Goal: Book appointment/travel/reservation

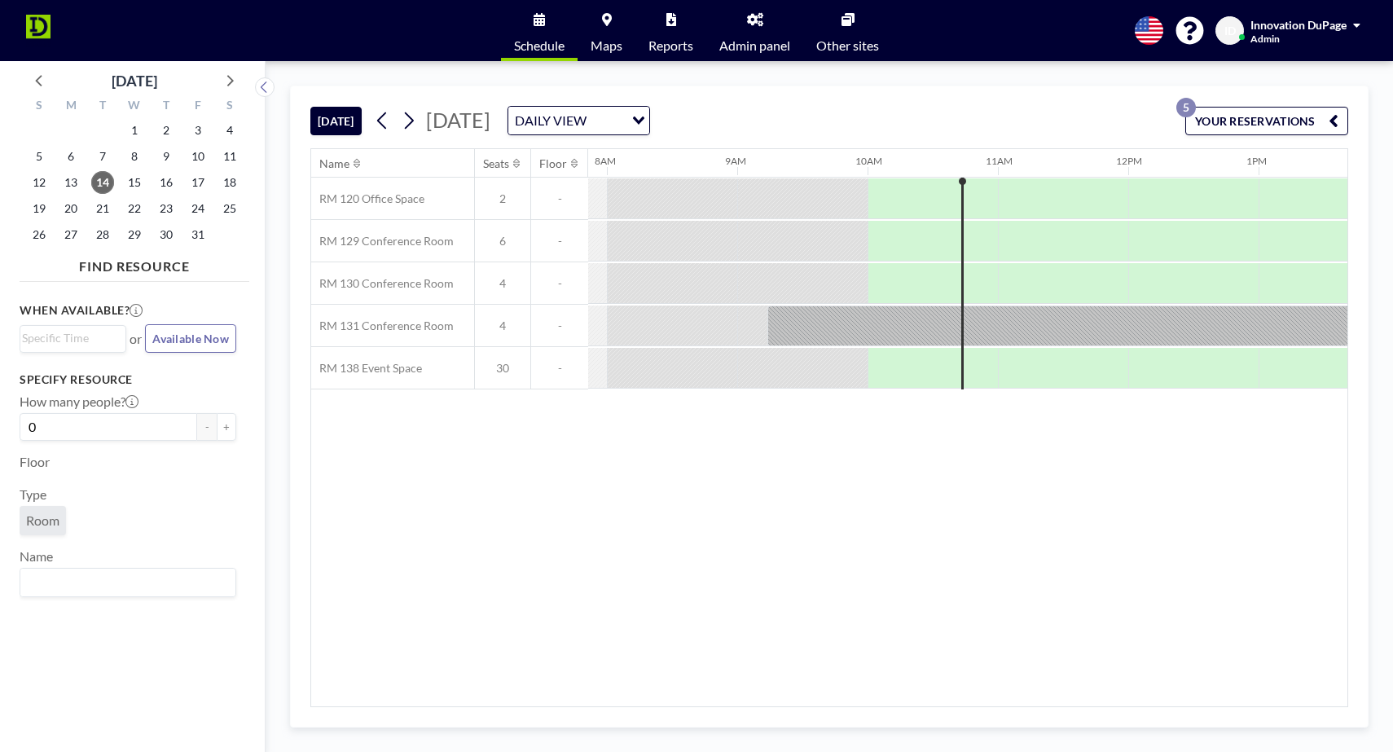
scroll to position [0, 1173]
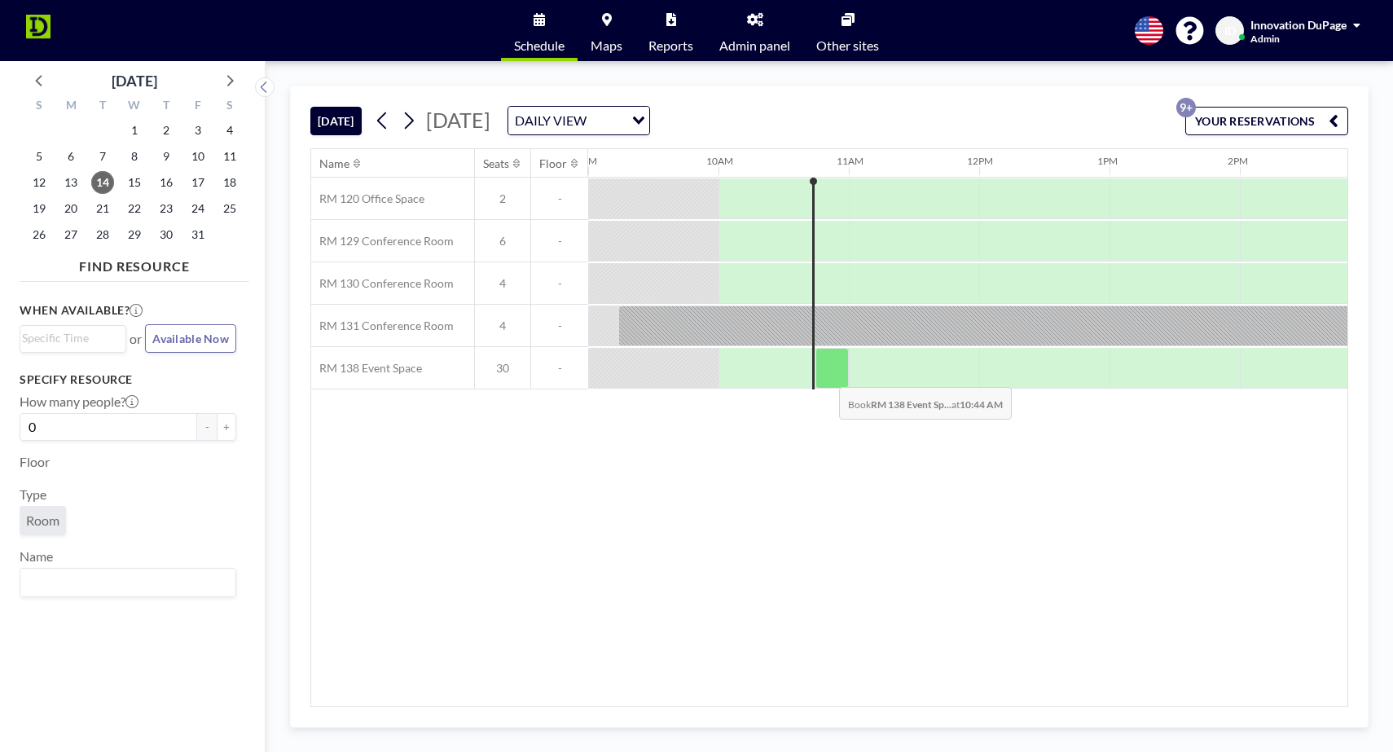
click at [828, 374] on div at bounding box center [832, 368] width 33 height 41
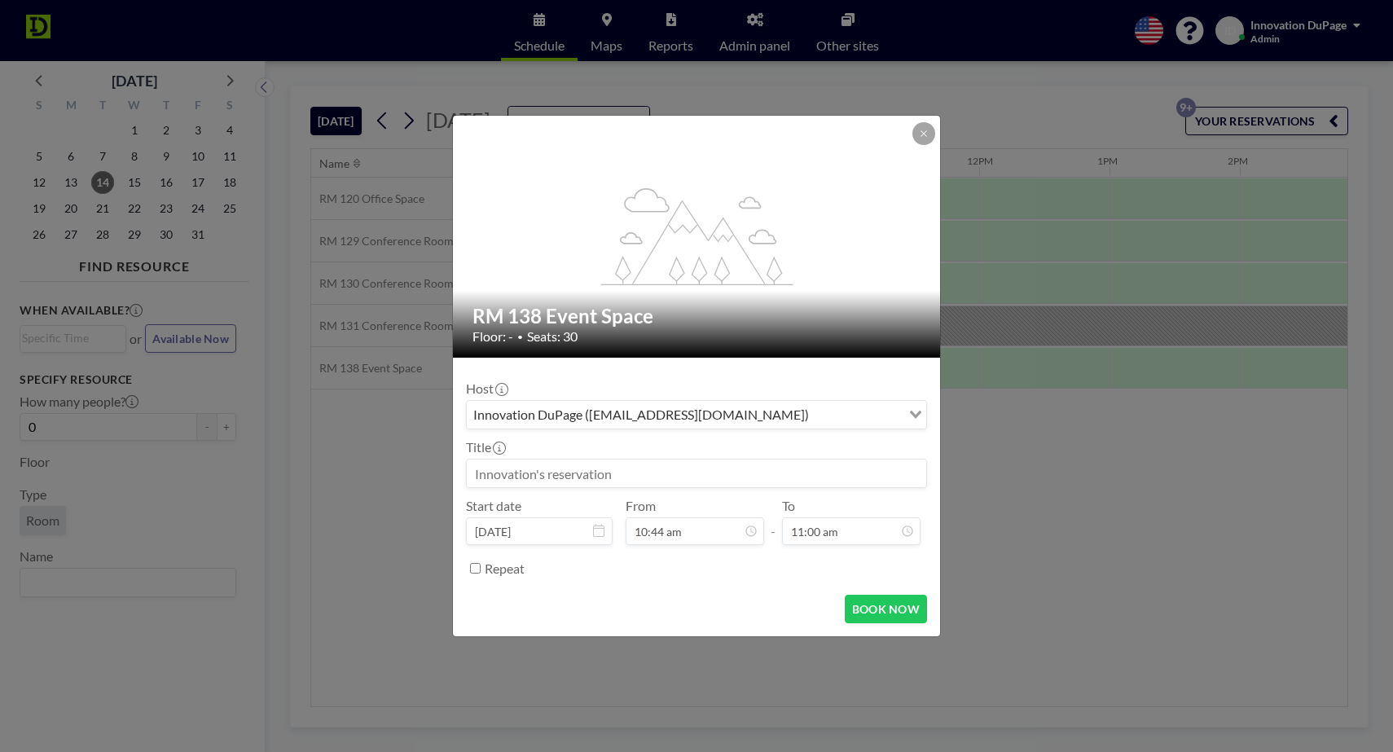
click at [627, 468] on input at bounding box center [696, 473] width 459 height 28
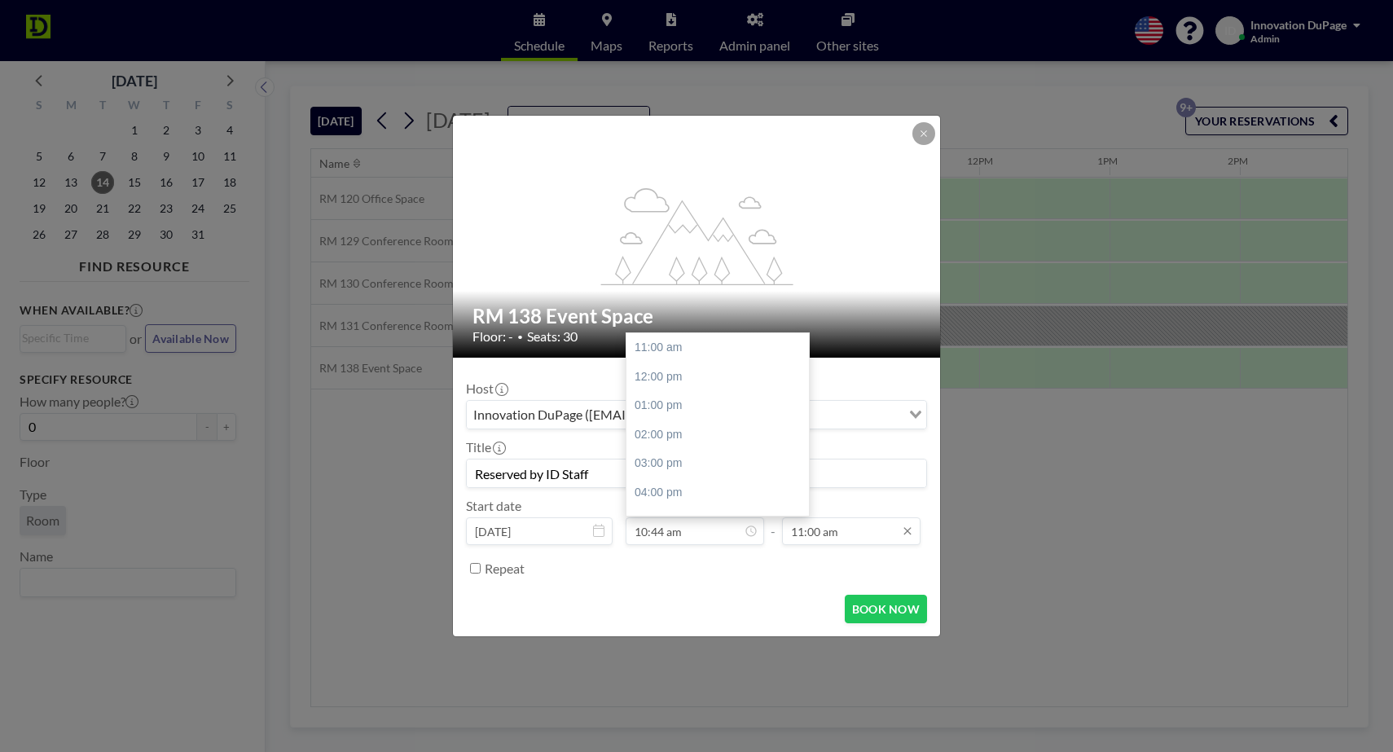
scroll to position [314, 0]
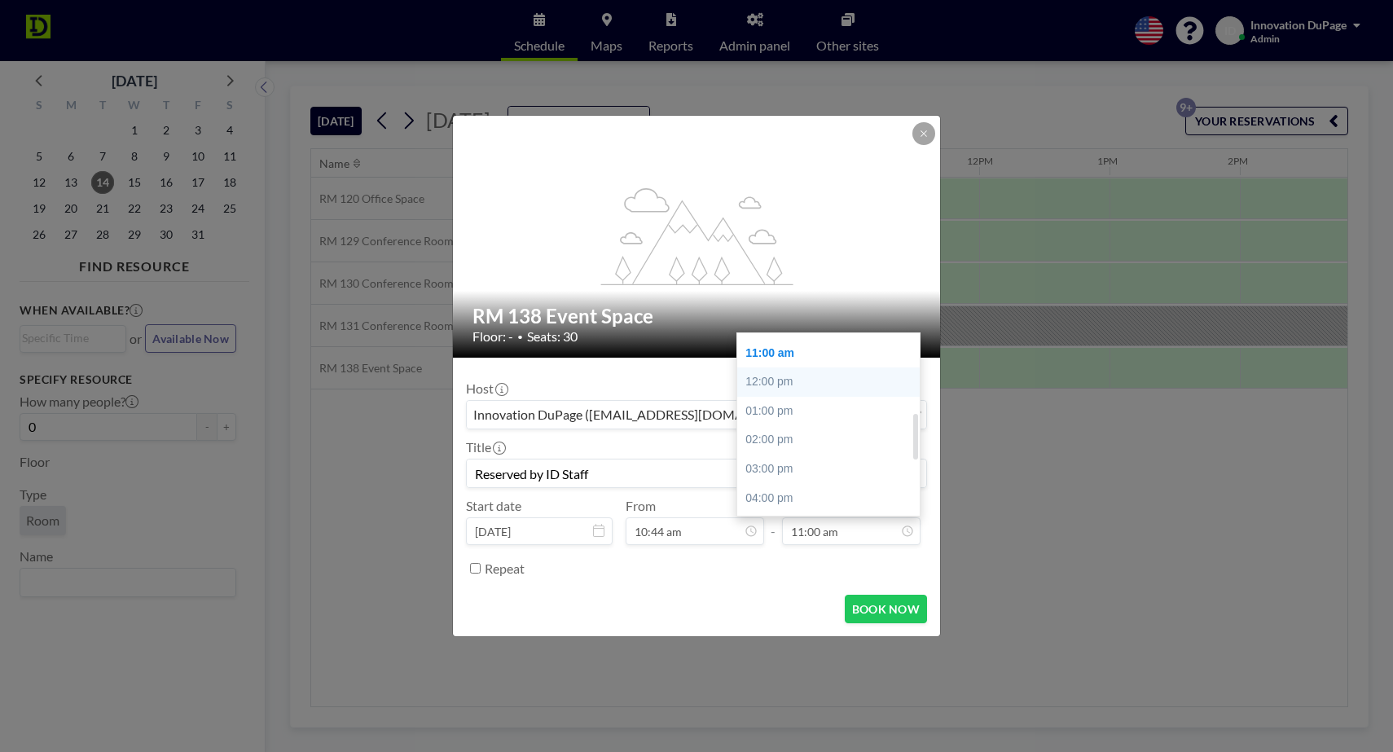
type input "Reserved by ID Staff"
click at [828, 386] on div "12:00 pm" at bounding box center [828, 381] width 182 height 29
type input "12:00 pm"
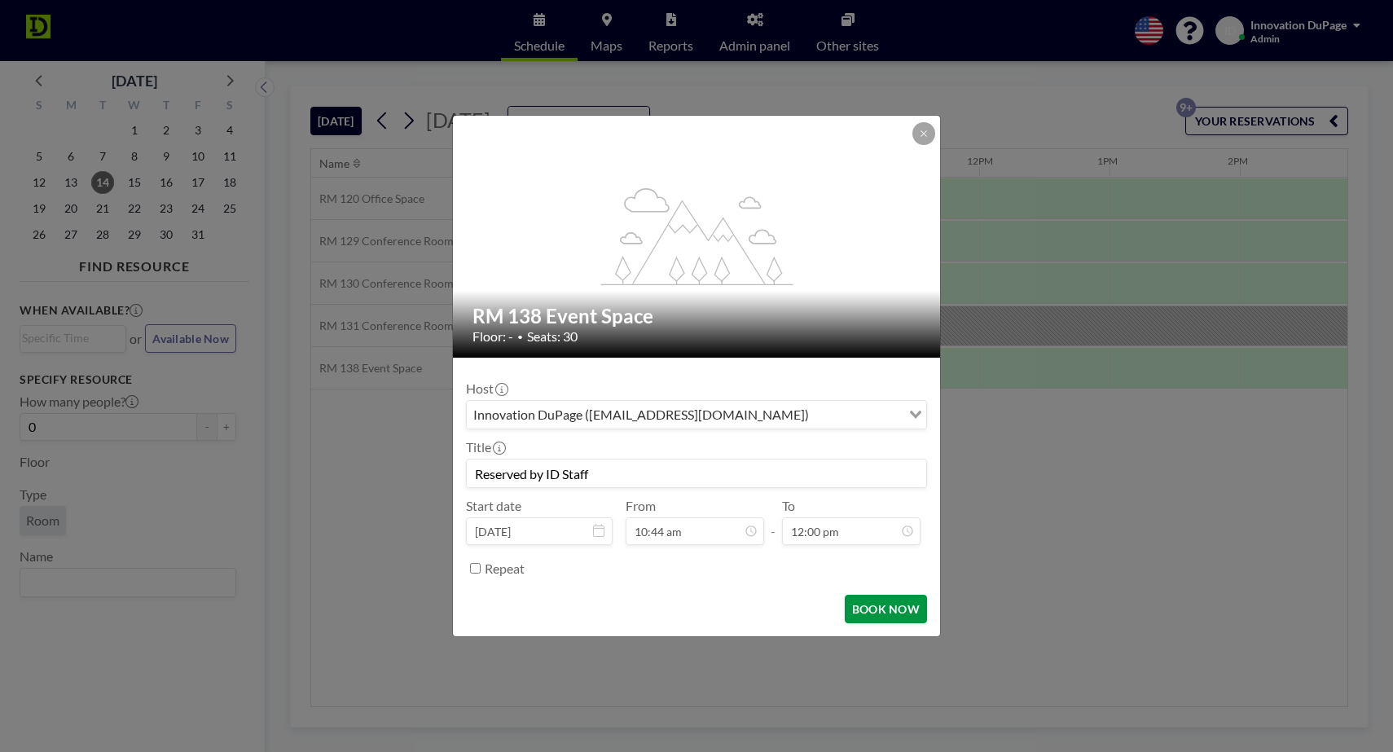
scroll to position [342, 0]
click at [860, 605] on button "BOOK NOW" at bounding box center [886, 609] width 82 height 29
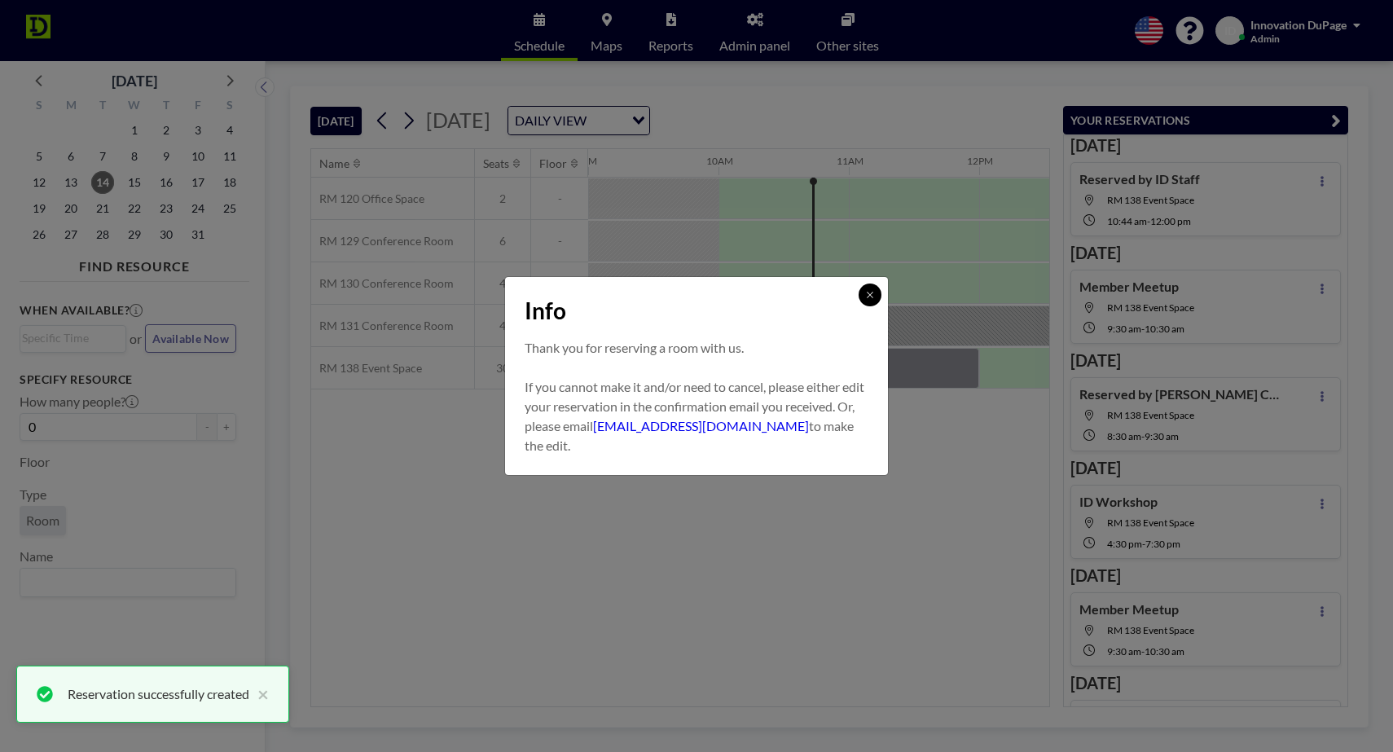
click at [879, 293] on button at bounding box center [870, 295] width 23 height 23
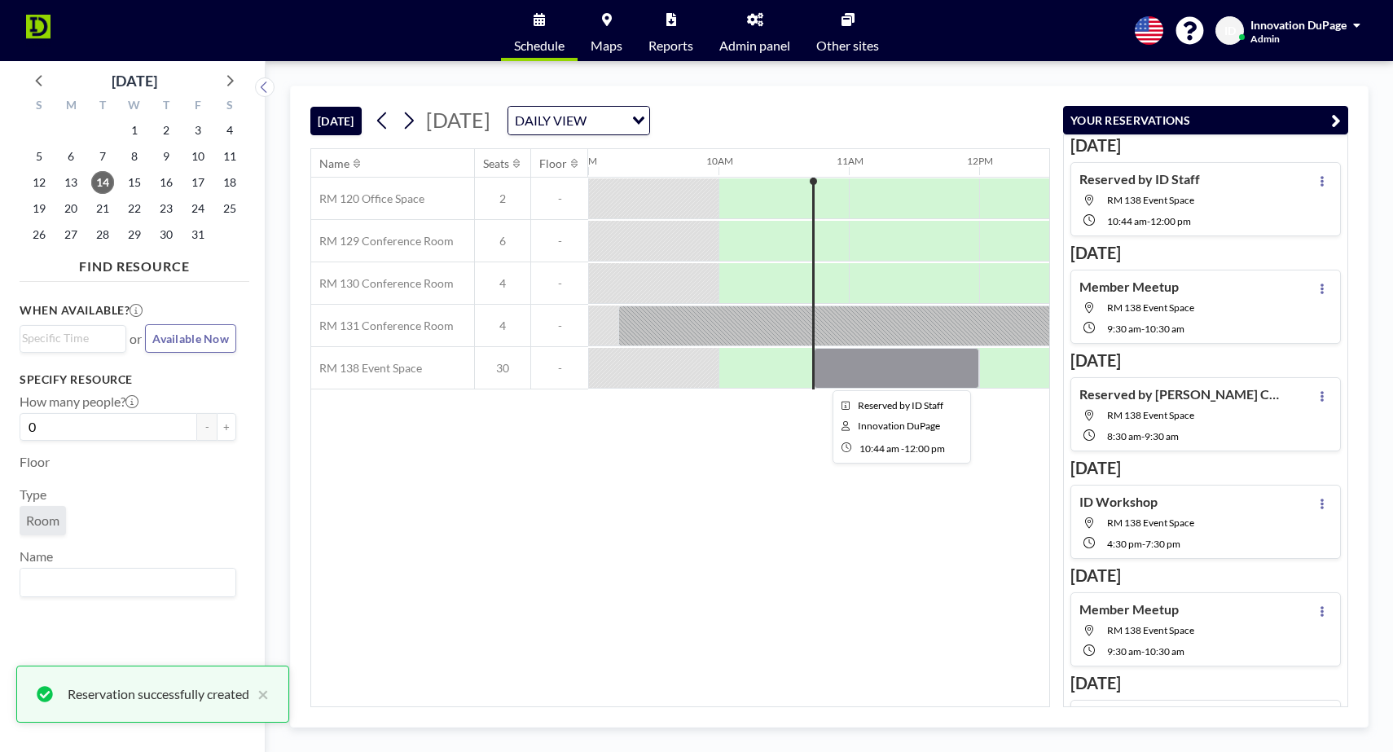
click at [889, 378] on div at bounding box center [896, 368] width 165 height 41
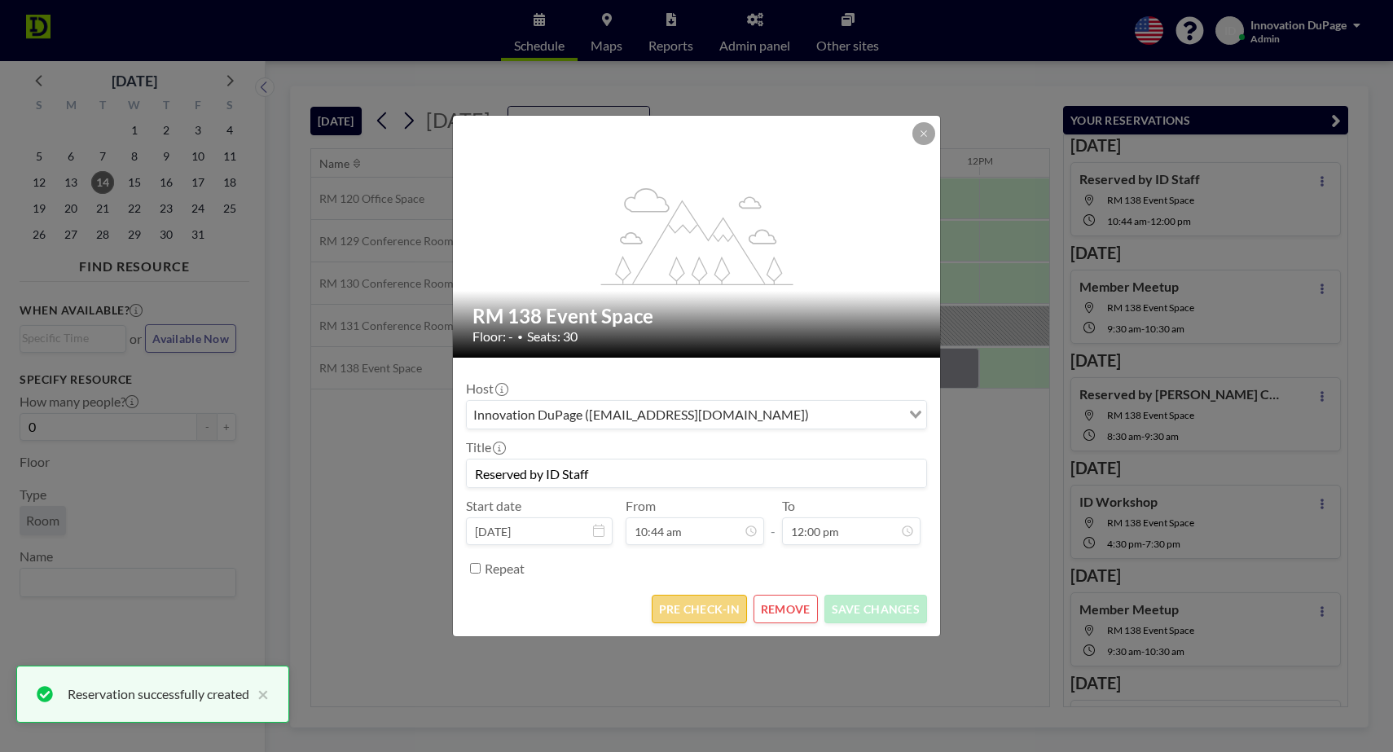
scroll to position [342, 0]
click at [734, 621] on button "PRE CHECK-IN" at bounding box center [699, 609] width 95 height 29
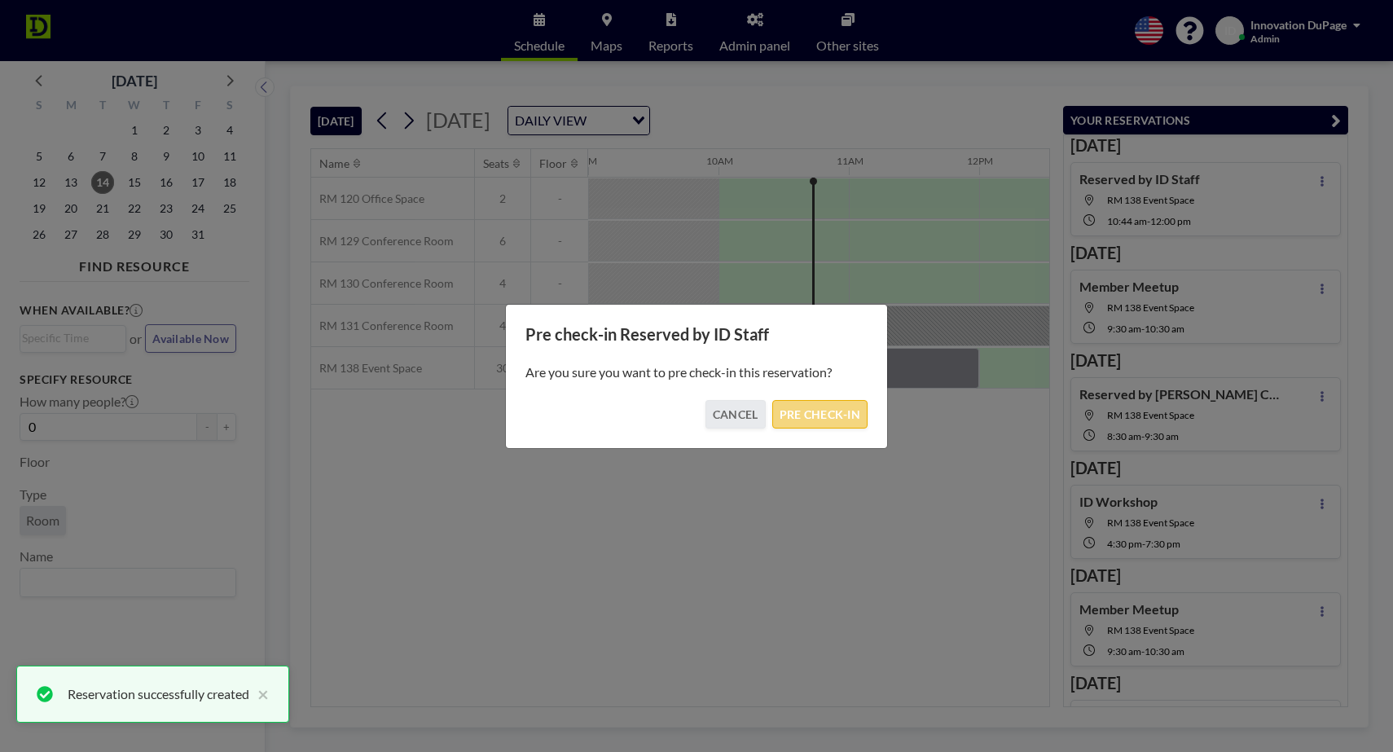
click at [855, 419] on button "PRE CHECK-IN" at bounding box center [819, 414] width 95 height 29
